Goal: Entertainment & Leisure: Browse casually

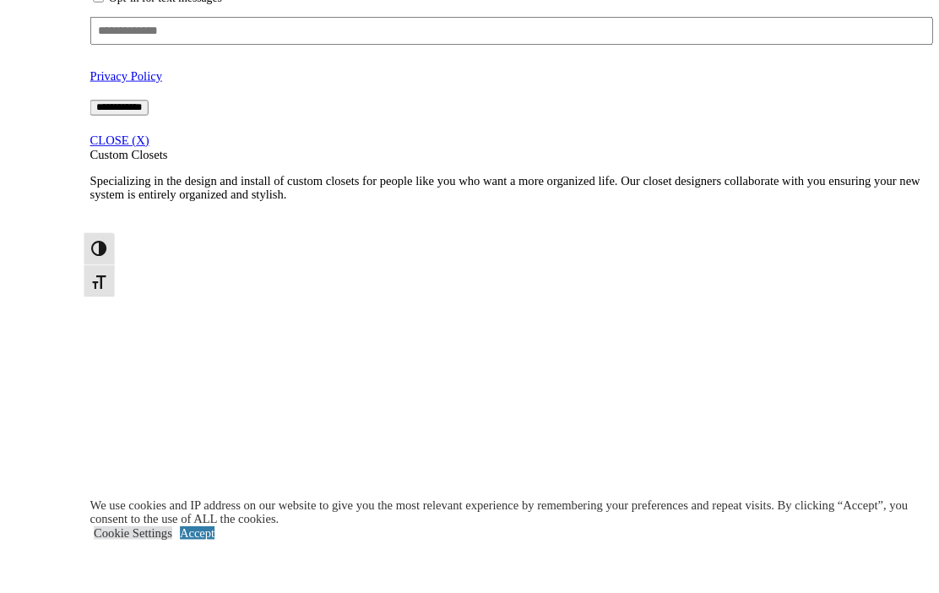
scroll to position [1353, 0]
